Goal: Use online tool/utility: Utilize a website feature to perform a specific function

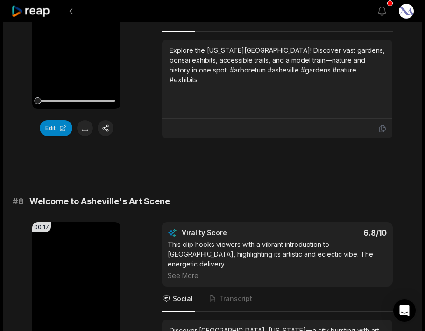
scroll to position [711, 0]
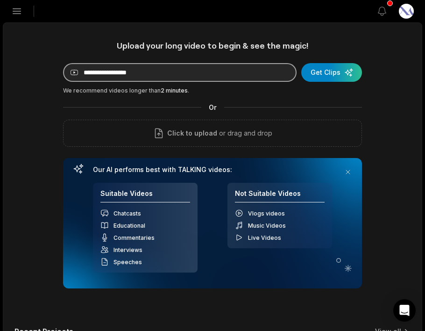
click at [127, 70] on input at bounding box center [180, 72] width 234 height 19
paste input "**********"
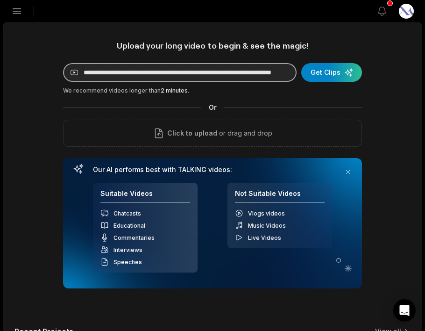
scroll to position [0, 78]
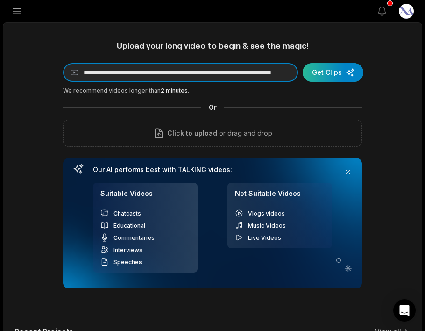
type input "**********"
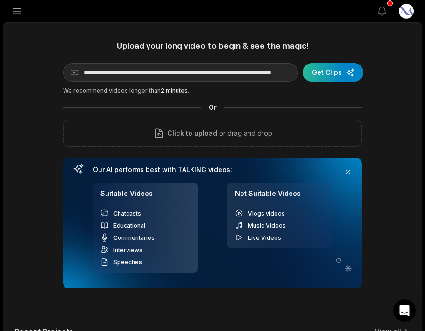
click at [324, 73] on div "submit" at bounding box center [333, 72] width 61 height 19
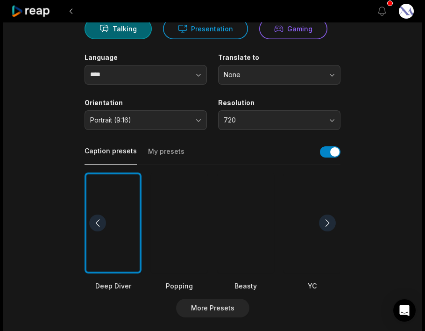
scroll to position [107, 0]
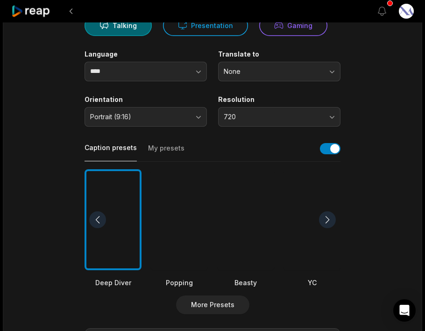
click at [328, 220] on div at bounding box center [327, 219] width 17 height 17
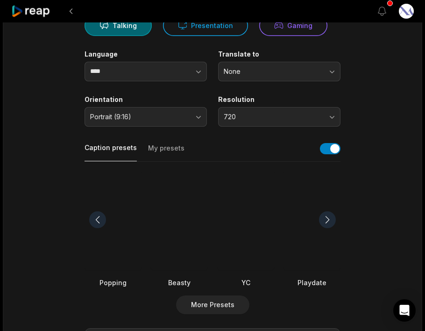
click at [297, 245] on div at bounding box center [312, 219] width 57 height 101
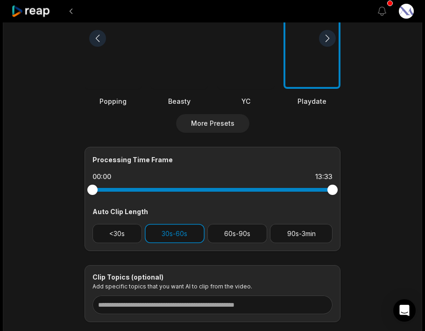
scroll to position [290, 0]
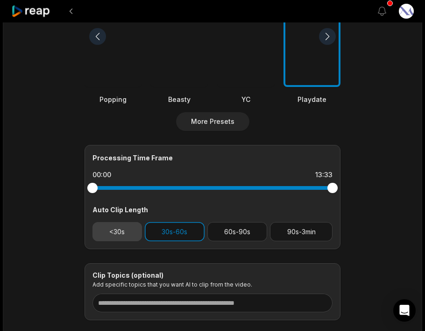
click at [121, 226] on button "<30s" at bounding box center [117, 231] width 50 height 19
click at [160, 229] on button "30s-60s" at bounding box center [175, 231] width 60 height 19
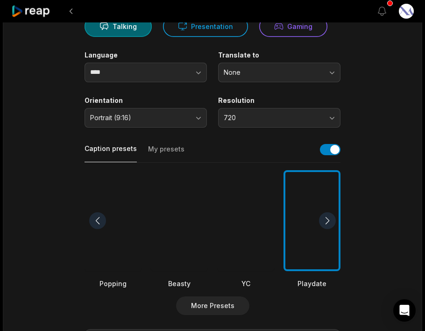
scroll to position [0, 0]
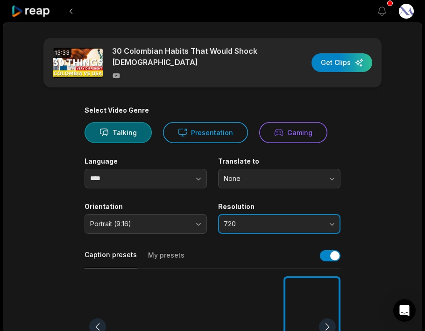
click at [306, 215] on button "720" at bounding box center [279, 224] width 122 height 20
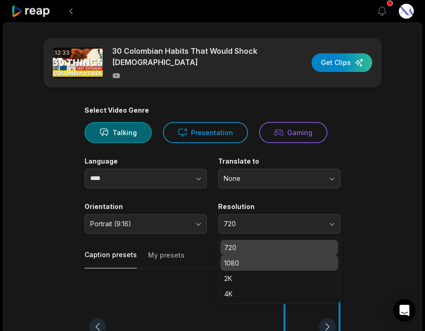
click at [283, 257] on div "1080" at bounding box center [279, 262] width 118 height 15
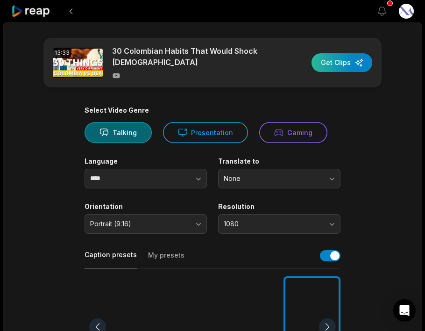
click at [339, 63] on div "button" at bounding box center [342, 62] width 61 height 19
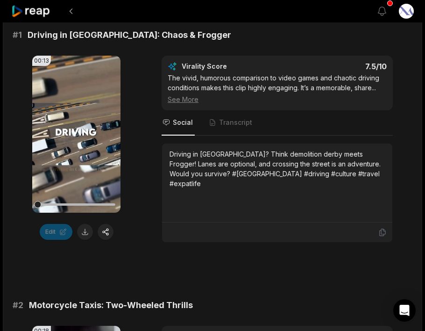
scroll to position [163, 0]
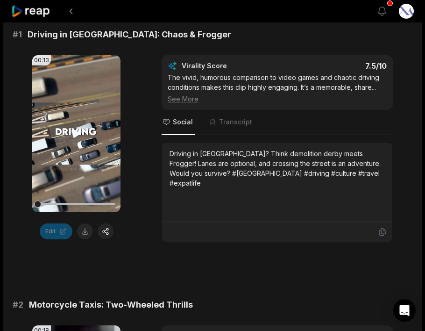
click at [77, 142] on video "Your browser does not support mp4 format." at bounding box center [76, 133] width 88 height 157
click at [74, 143] on video "Your browser does not support mp4 format." at bounding box center [76, 133] width 88 height 157
click at [78, 142] on video "Your browser does not support mp4 format." at bounding box center [76, 133] width 88 height 157
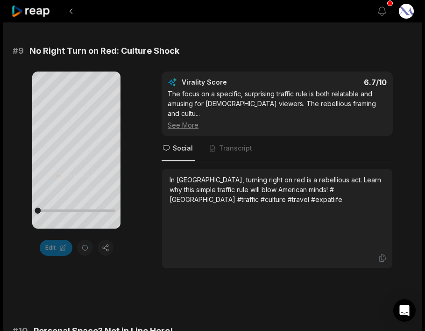
scroll to position [2345, 0]
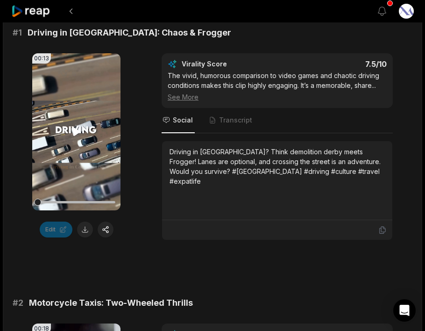
scroll to position [165, 0]
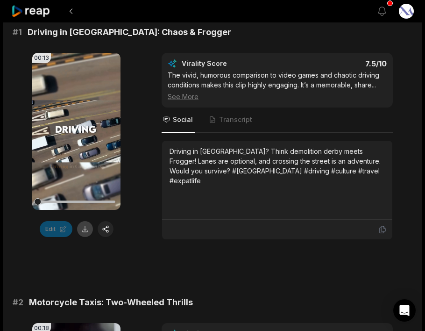
click at [85, 230] on button at bounding box center [85, 229] width 16 height 16
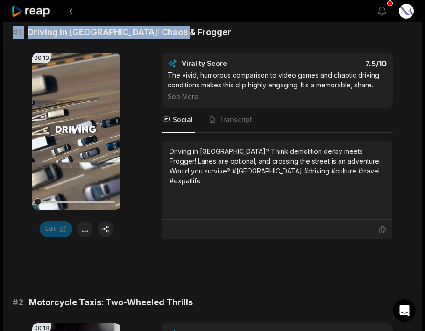
drag, startPoint x: 167, startPoint y: 32, endPoint x: 12, endPoint y: 28, distance: 155.6
click at [382, 233] on icon at bounding box center [382, 229] width 8 height 8
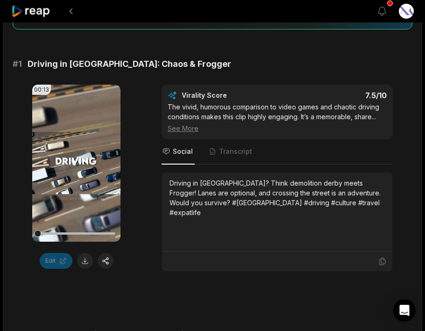
scroll to position [131, 0]
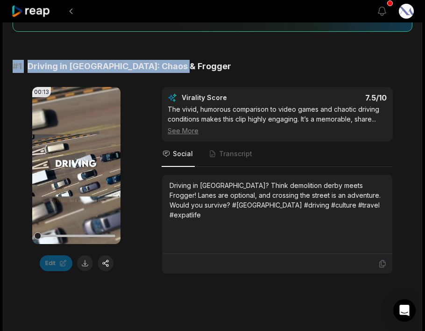
drag, startPoint x: 10, startPoint y: 68, endPoint x: 182, endPoint y: 67, distance: 172.4
copy div "# 1 Driving in Colombia: Chaos & Frogger"
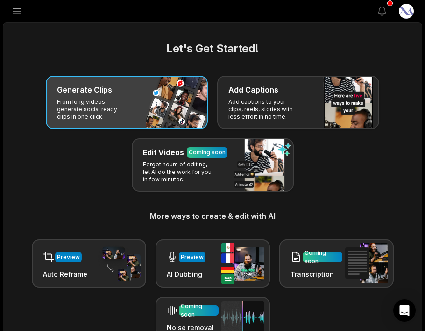
click at [101, 107] on p "From long videos generate social ready clips in one click." at bounding box center [93, 109] width 72 height 22
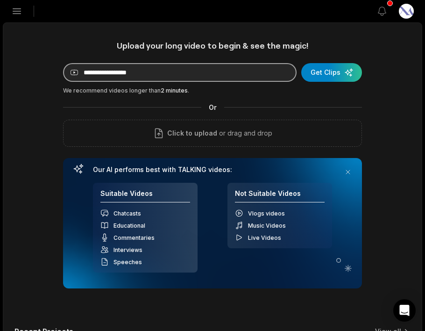
click at [222, 75] on input at bounding box center [180, 72] width 234 height 19
paste input "**********"
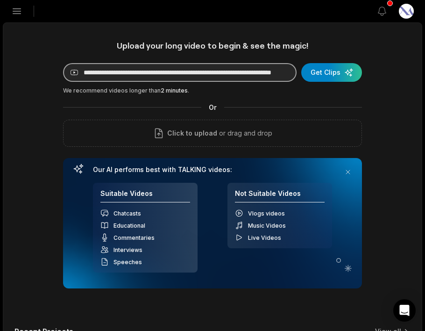
scroll to position [0, 70]
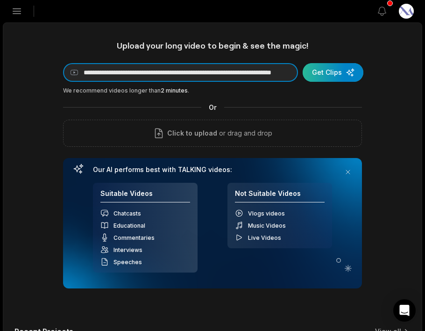
type input "**********"
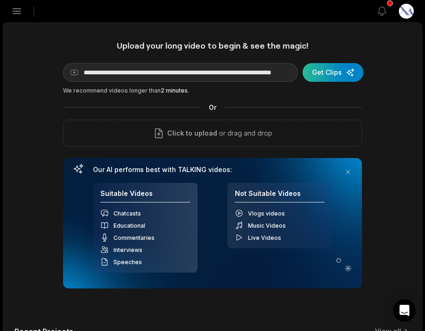
scroll to position [0, 0]
click at [327, 73] on div "submit" at bounding box center [333, 72] width 61 height 19
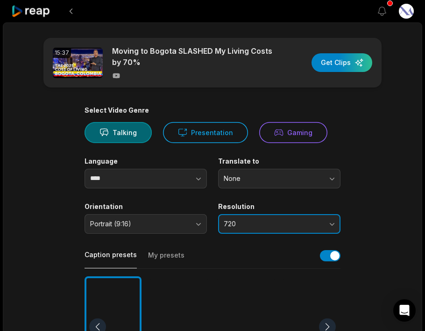
click at [313, 219] on button "720" at bounding box center [279, 224] width 122 height 20
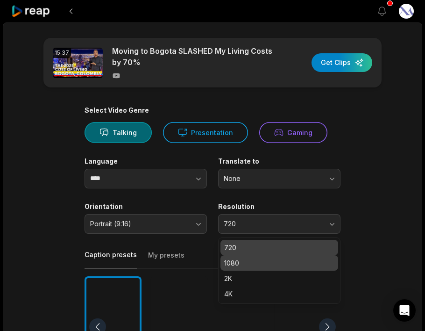
click at [263, 262] on p "1080" at bounding box center [279, 263] width 110 height 10
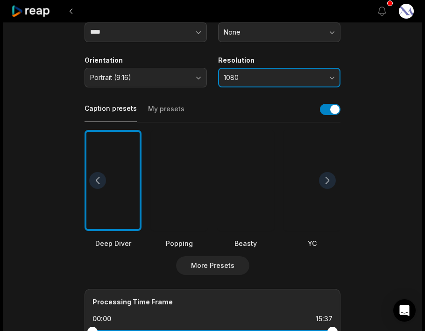
scroll to position [159, 0]
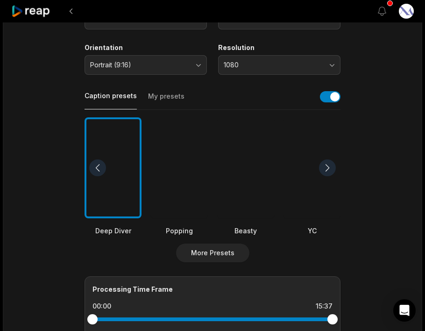
click at [328, 168] on div at bounding box center [327, 167] width 17 height 17
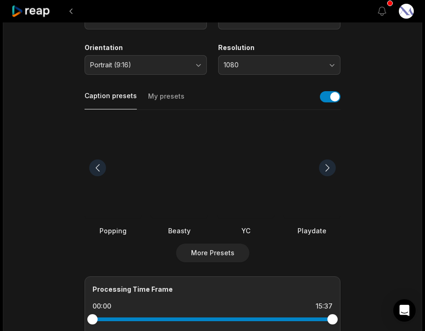
click at [328, 168] on div at bounding box center [327, 167] width 17 height 17
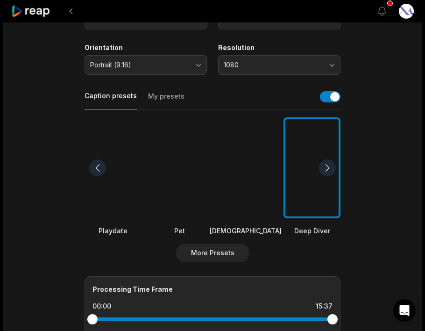
click at [328, 168] on div at bounding box center [327, 167] width 17 height 17
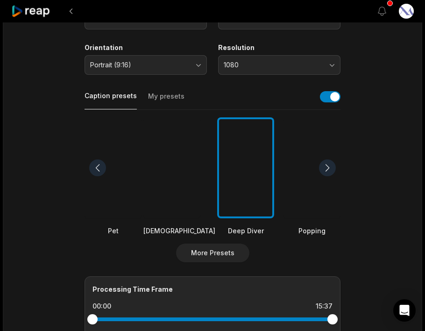
click at [328, 168] on div at bounding box center [327, 167] width 17 height 17
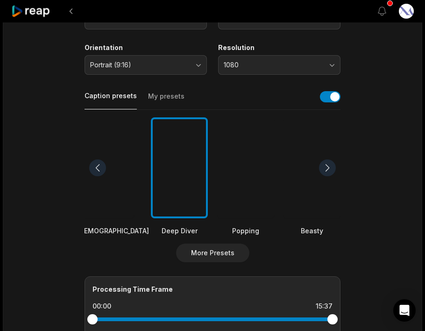
click at [328, 168] on div at bounding box center [327, 167] width 17 height 17
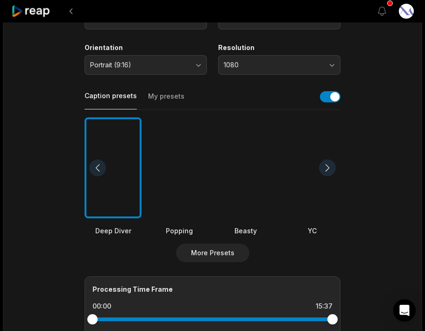
click at [328, 168] on div at bounding box center [327, 167] width 17 height 17
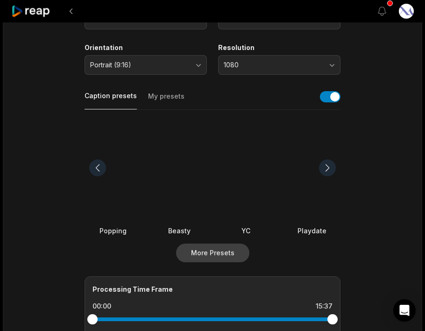
click at [213, 252] on button "More Presets" at bounding box center [212, 252] width 73 height 19
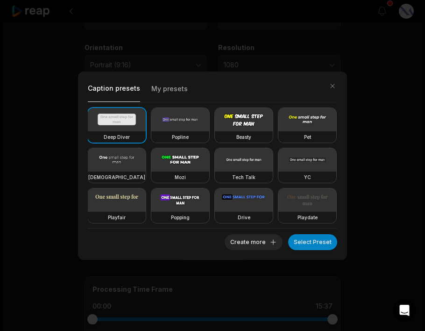
click at [371, 141] on div "Caption presets My presets Deep Diver Popline Beasty Pet Zen Mozi Tech Talk YC …" at bounding box center [212, 165] width 425 height 331
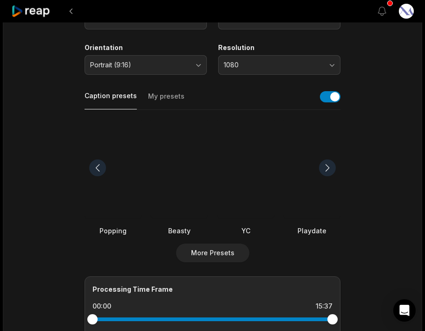
click at [183, 170] on div at bounding box center [179, 167] width 57 height 101
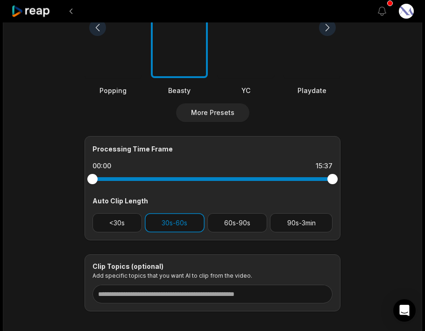
scroll to position [316, 0]
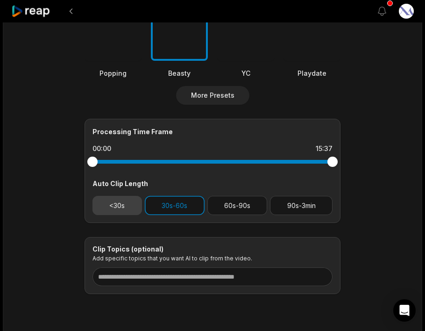
click at [123, 206] on button "<30s" at bounding box center [117, 205] width 50 height 19
click at [156, 205] on button "30s-60s" at bounding box center [175, 205] width 60 height 19
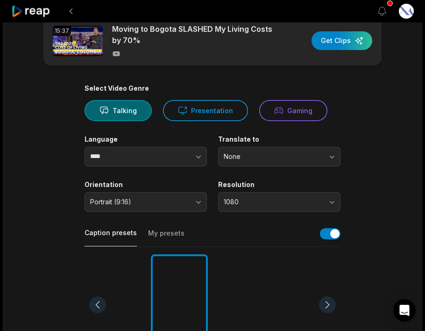
scroll to position [0, 0]
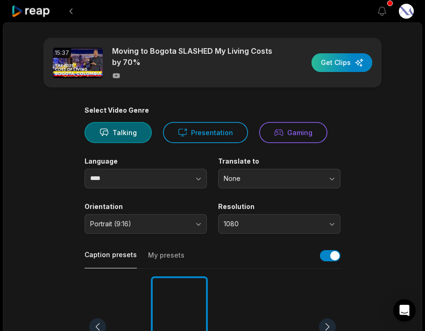
click at [332, 66] on div "button" at bounding box center [342, 62] width 61 height 19
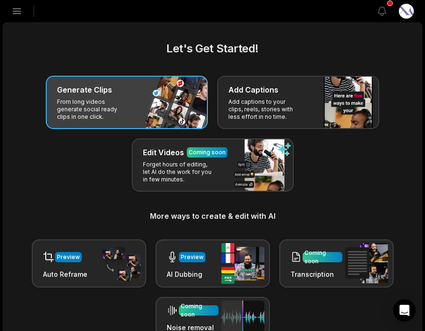
click at [71, 100] on p "From long videos generate social ready clips in one click." at bounding box center [93, 109] width 72 height 22
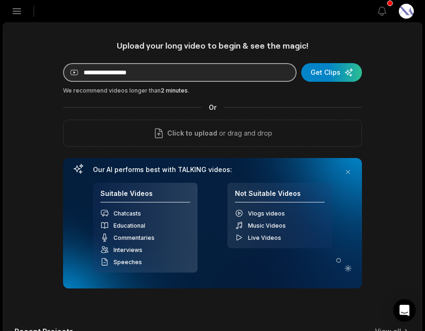
click at [242, 78] on input at bounding box center [180, 72] width 234 height 19
paste input "**********"
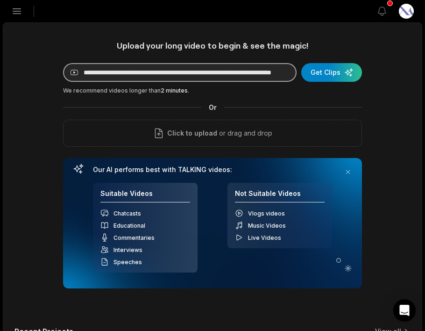
scroll to position [0, 70]
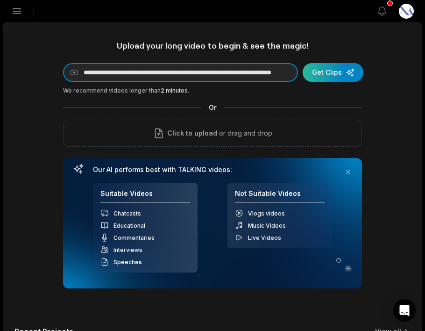
type input "**********"
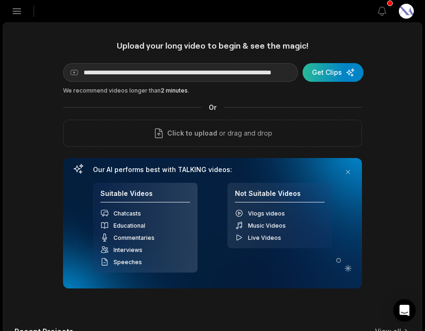
click at [322, 75] on div "submit" at bounding box center [333, 72] width 61 height 19
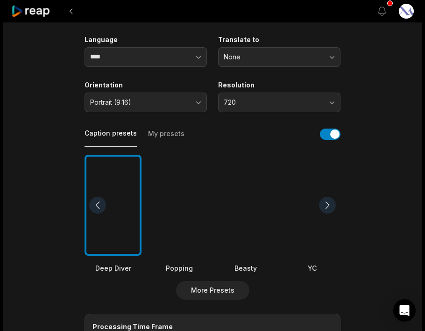
scroll to position [126, 0]
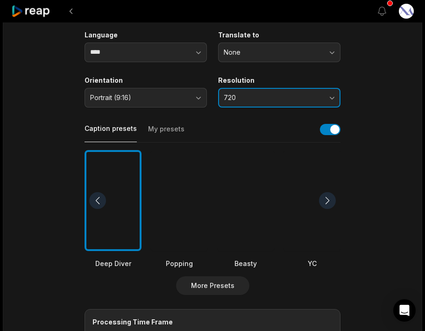
click at [268, 99] on span "720" at bounding box center [273, 97] width 98 height 8
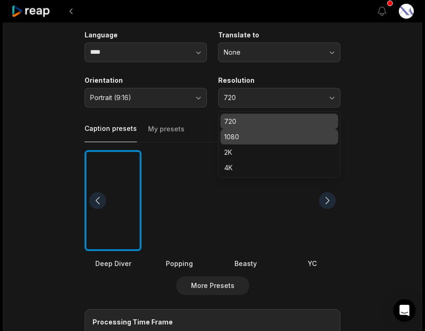
click at [268, 135] on p "1080" at bounding box center [279, 137] width 110 height 10
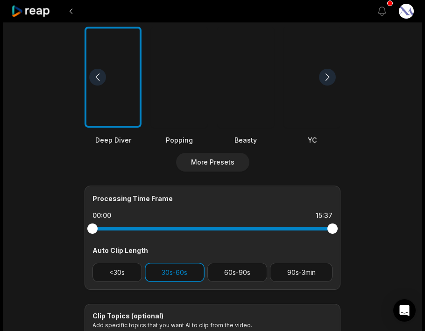
scroll to position [258, 0]
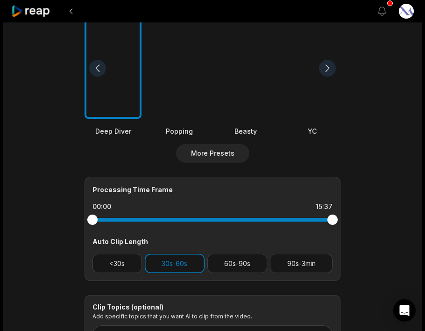
click at [327, 70] on div at bounding box center [327, 68] width 17 height 17
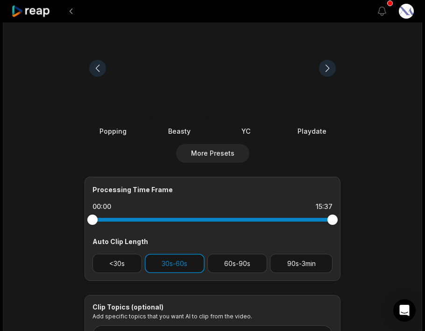
click at [178, 87] on div at bounding box center [179, 68] width 57 height 101
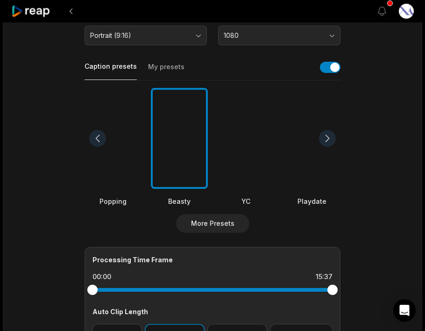
scroll to position [0, 0]
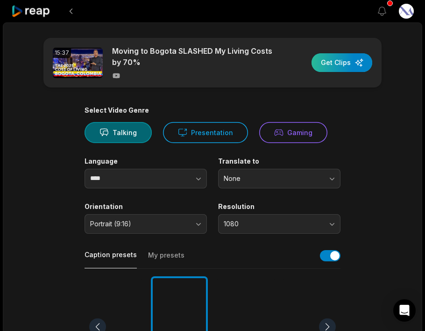
click at [341, 62] on div "button" at bounding box center [342, 62] width 61 height 19
